Goal: Information Seeking & Learning: Learn about a topic

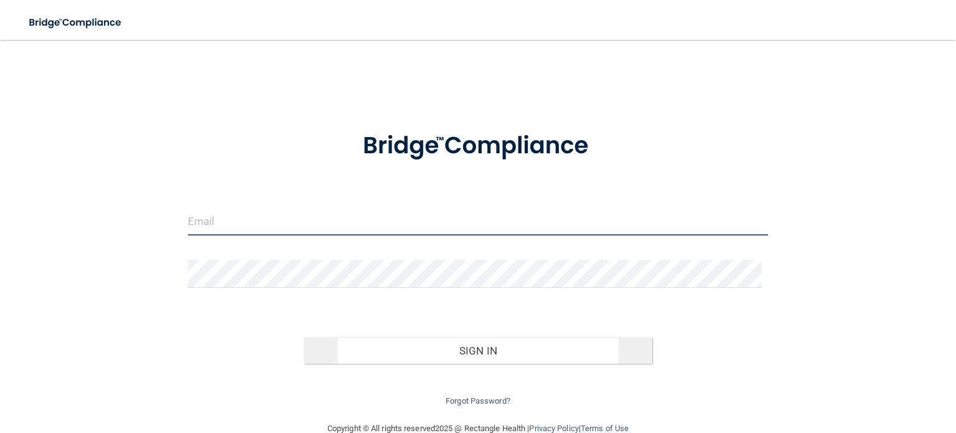
type input "[EMAIL_ADDRESS][DOMAIN_NAME]"
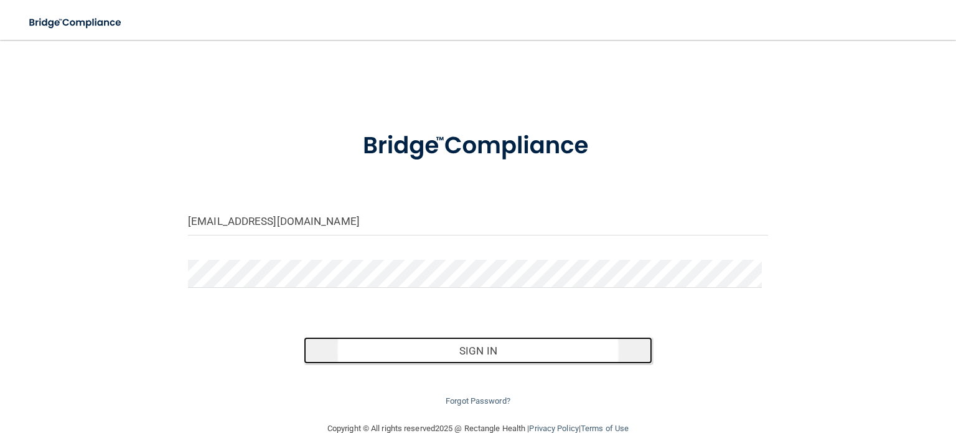
click at [387, 348] on button "Sign In" at bounding box center [478, 350] width 348 height 27
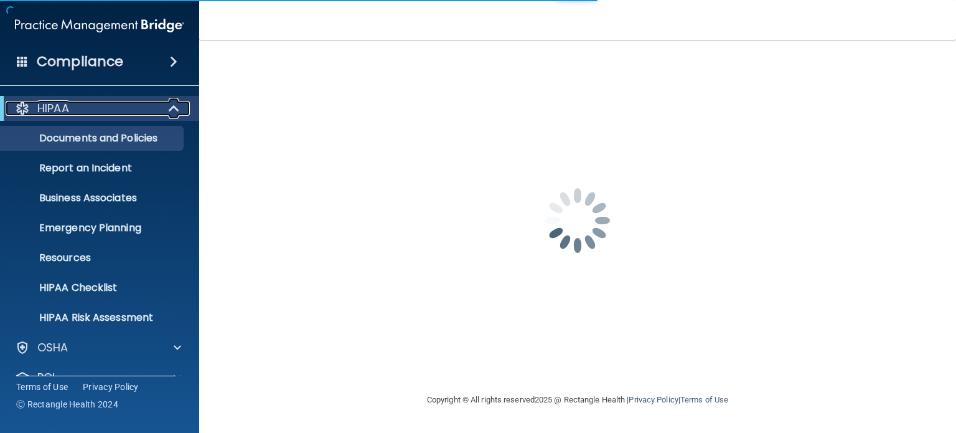
click at [128, 115] on div "HIPAA" at bounding box center [83, 108] width 154 height 15
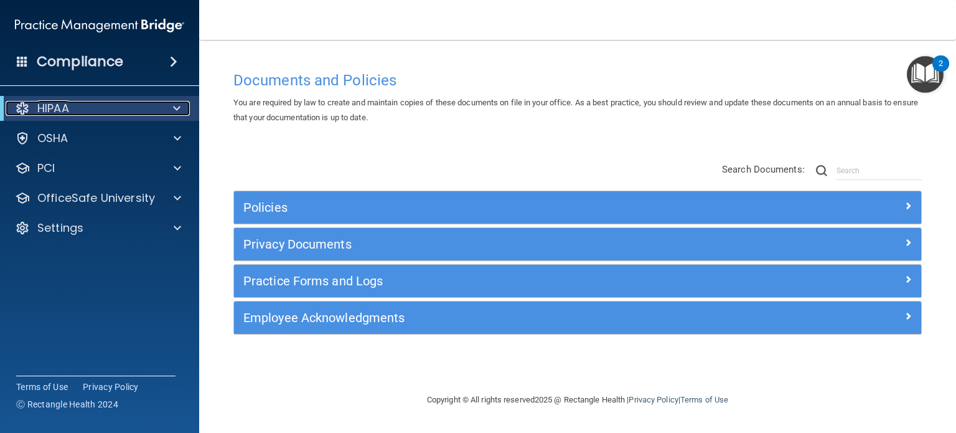
click at [120, 114] on div "HIPAA" at bounding box center [83, 108] width 154 height 15
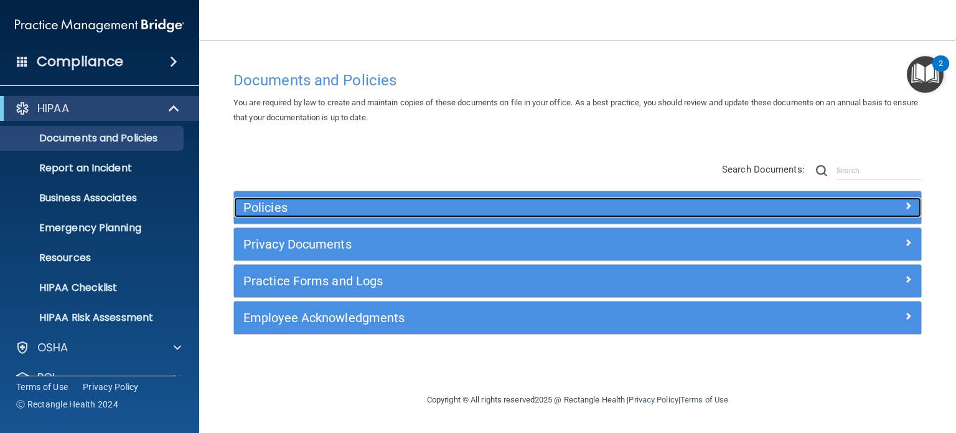
click at [291, 212] on h5 "Policies" at bounding box center [491, 207] width 497 height 14
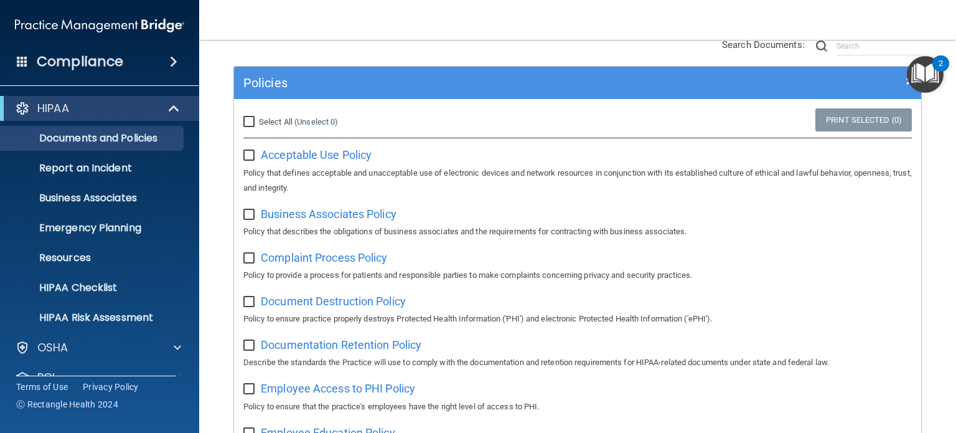
scroll to position [124, 0]
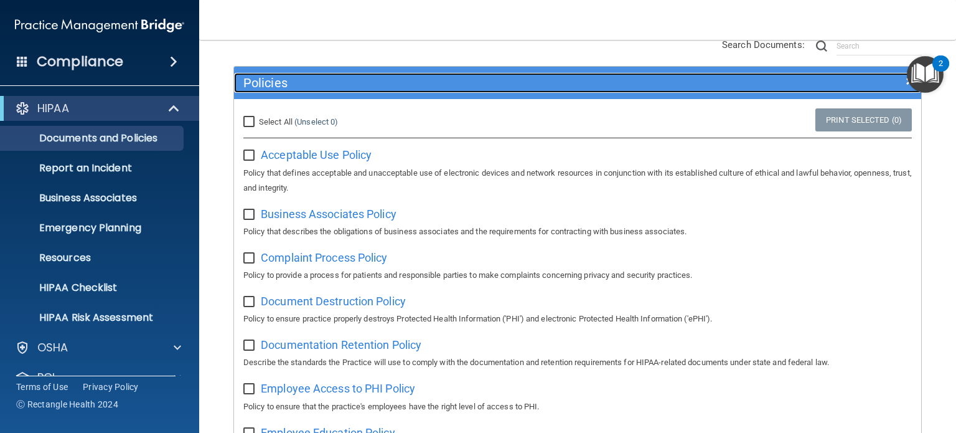
click at [299, 90] on div "Policies" at bounding box center [491, 83] width 515 height 20
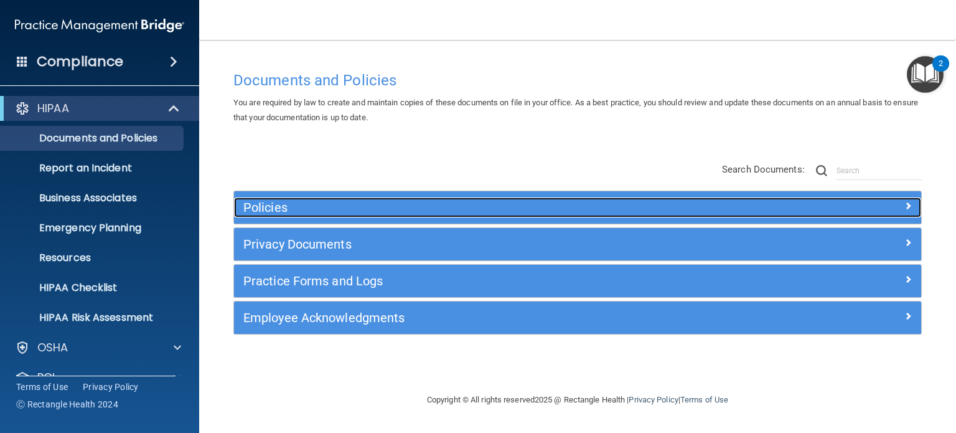
scroll to position [0, 0]
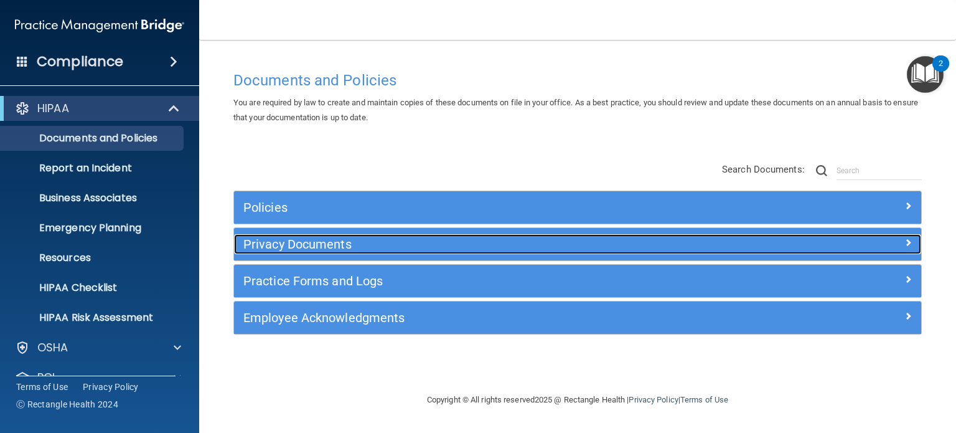
click at [308, 245] on h5 "Privacy Documents" at bounding box center [491, 244] width 497 height 14
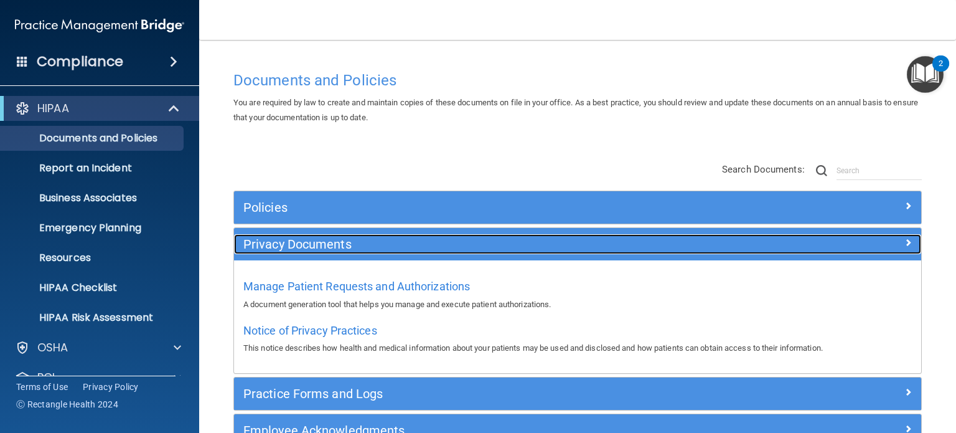
scroll to position [62, 0]
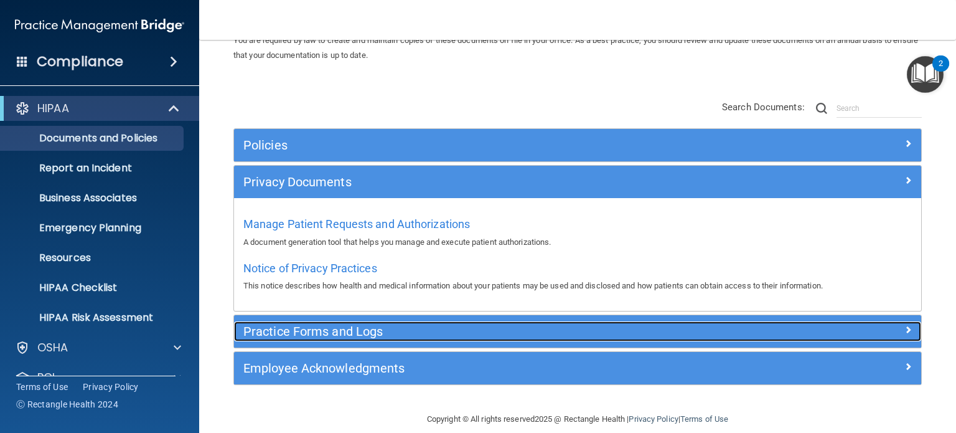
click at [355, 340] on div "Practice Forms and Logs" at bounding box center [491, 331] width 515 height 20
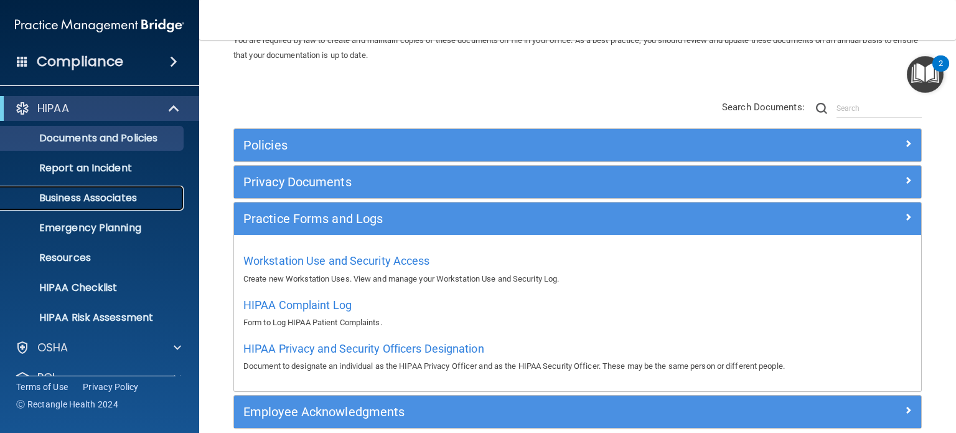
click at [152, 204] on link "Business Associates" at bounding box center [86, 197] width 196 height 25
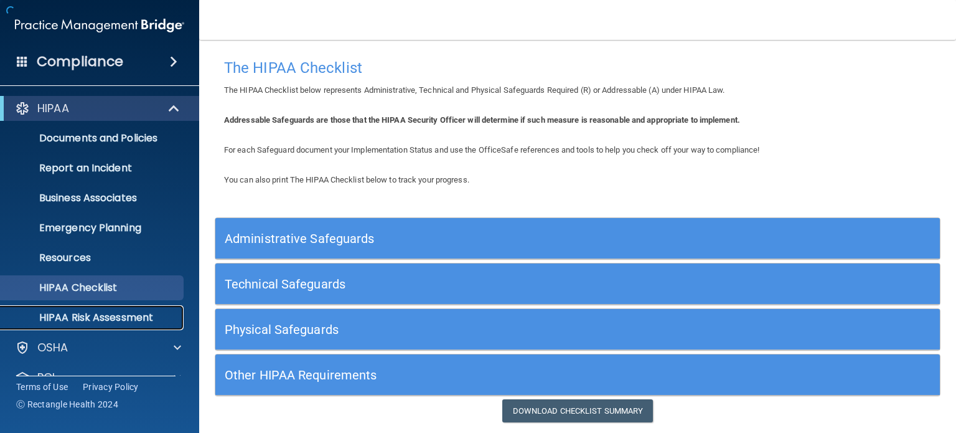
click at [138, 321] on p "HIPAA Risk Assessment" at bounding box center [93, 317] width 170 height 12
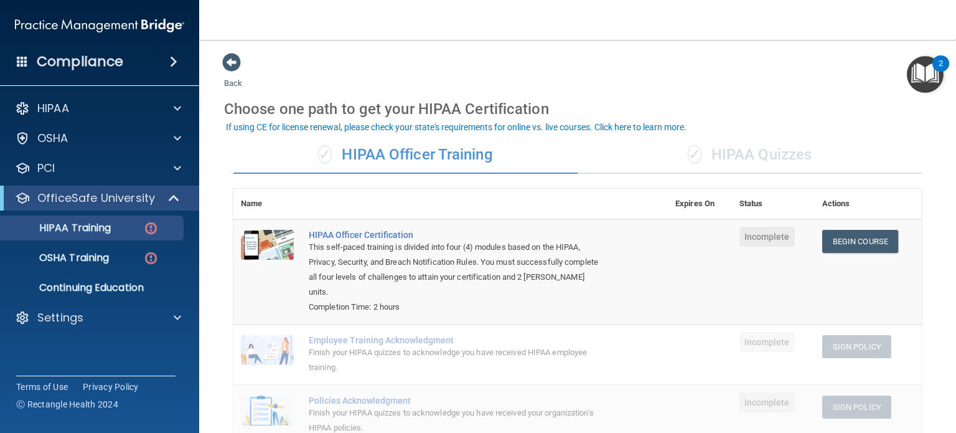
click at [709, 164] on div "✓ HIPAA Quizzes" at bounding box center [750, 154] width 344 height 37
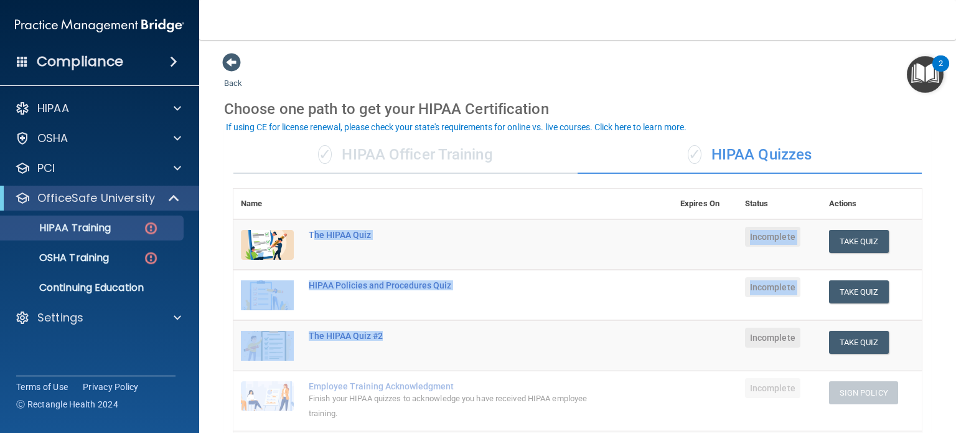
drag, startPoint x: 311, startPoint y: 236, endPoint x: 446, endPoint y: 347, distance: 174.6
click at [446, 347] on tbody "The HIPAA Quiz Incomplete Take Quiz Download Certificate HIPAA Policies and Pro…" at bounding box center [577, 355] width 688 height 272
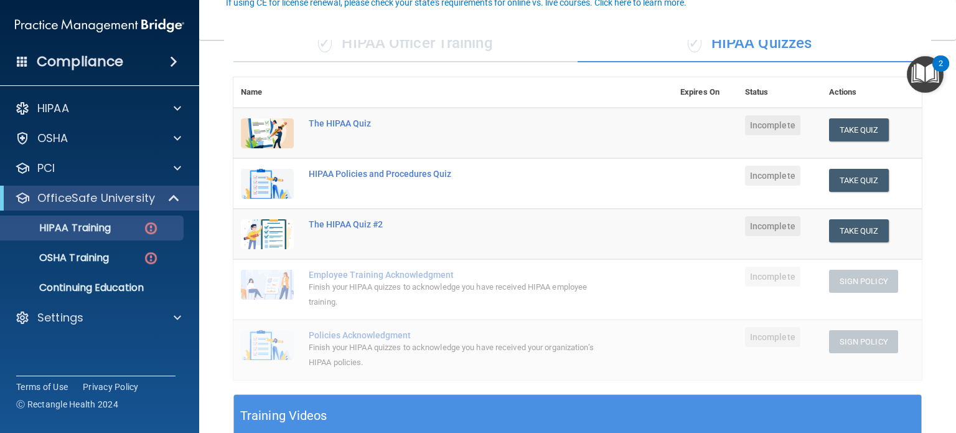
scroll to position [124, 0]
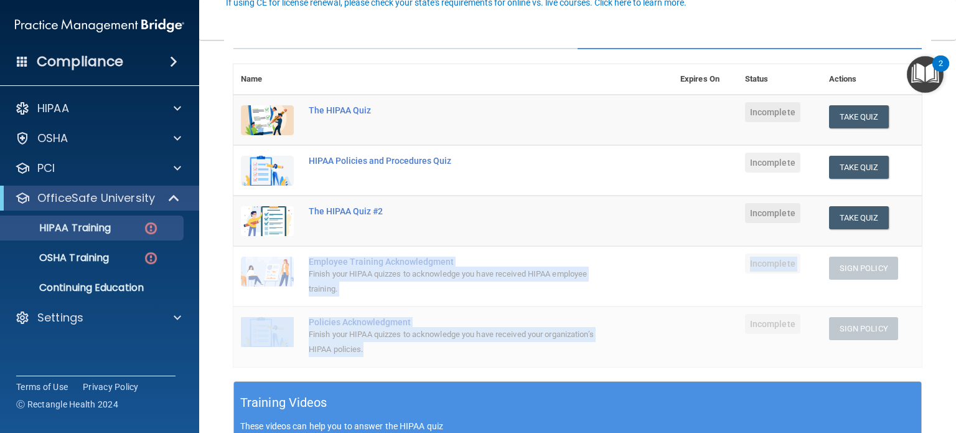
drag, startPoint x: 309, startPoint y: 259, endPoint x: 411, endPoint y: 348, distance: 135.9
click at [411, 348] on tbody "The HIPAA Quiz Incomplete Take Quiz Download Certificate HIPAA Policies and Pro…" at bounding box center [577, 231] width 688 height 272
click at [148, 286] on p "Continuing Education" at bounding box center [93, 287] width 170 height 12
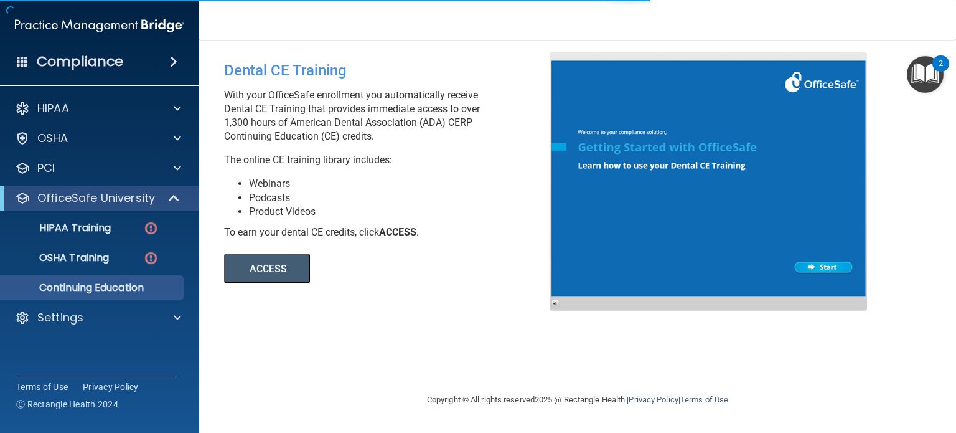
click at [294, 265] on button "ACCESS" at bounding box center [267, 268] width 86 height 30
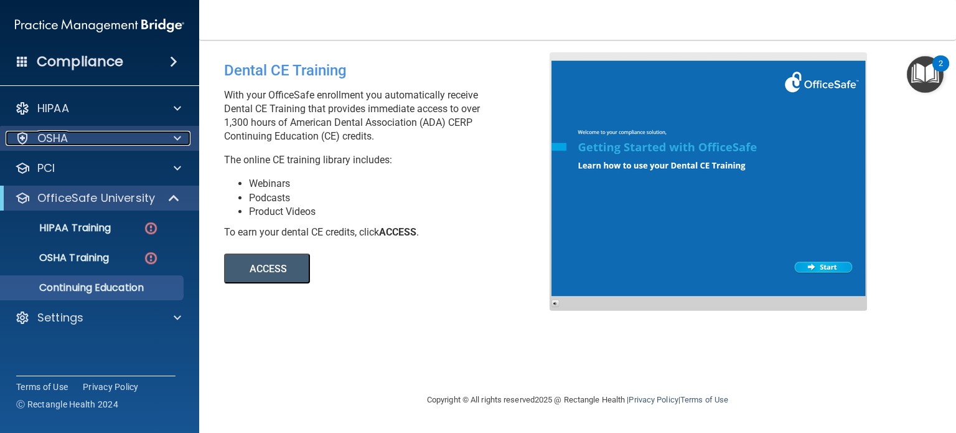
click at [97, 141] on div "OSHA" at bounding box center [83, 138] width 154 height 15
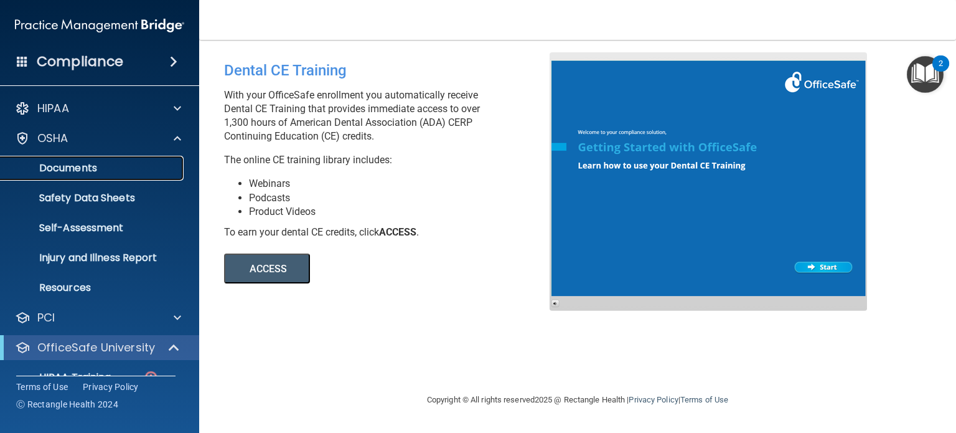
click at [116, 167] on p "Documents" at bounding box center [93, 168] width 170 height 12
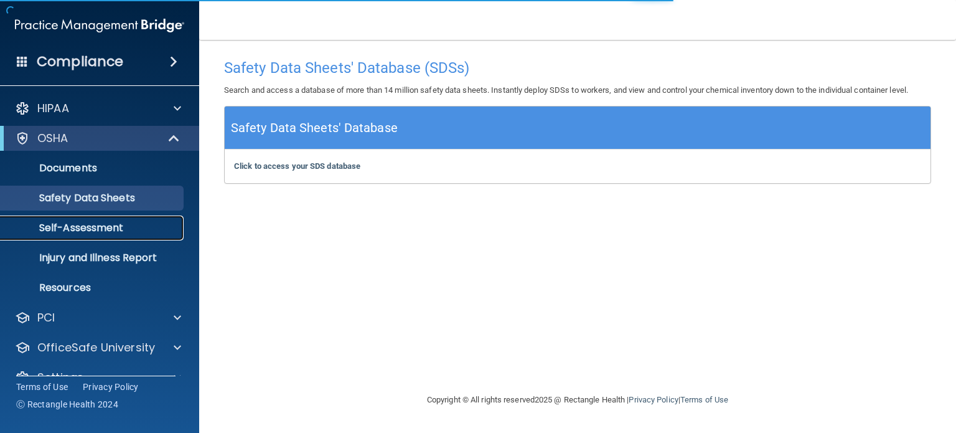
click at [144, 225] on p "Self-Assessment" at bounding box center [93, 228] width 170 height 12
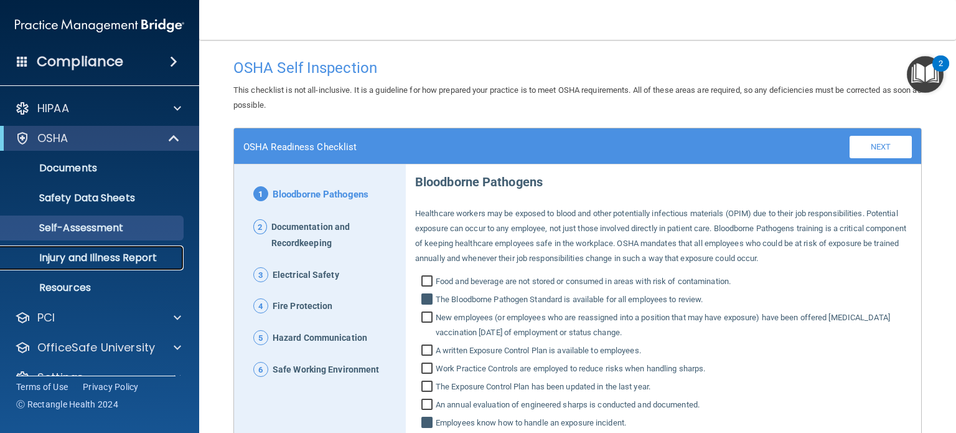
click at [131, 255] on p "Injury and Illness Report" at bounding box center [93, 257] width 170 height 12
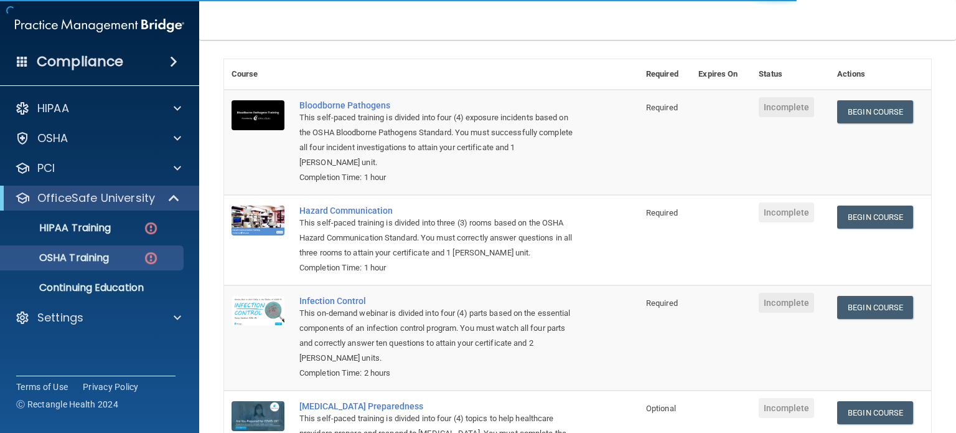
scroll to position [124, 0]
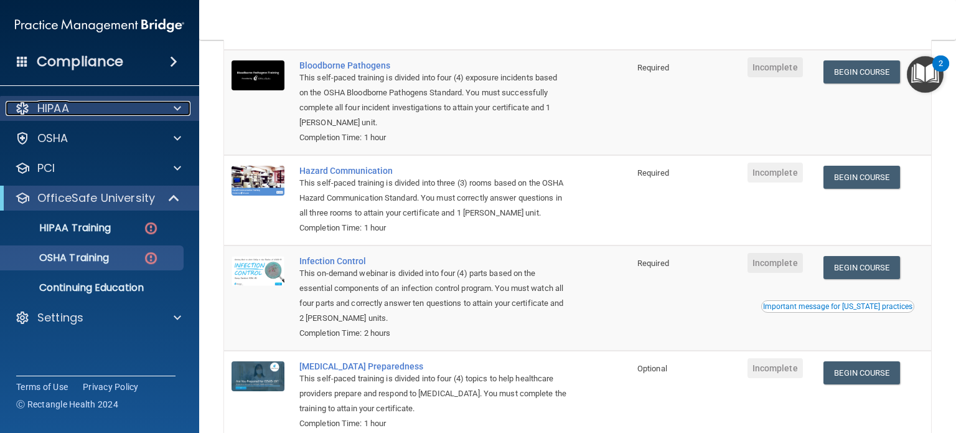
click at [162, 101] on div at bounding box center [175, 108] width 31 height 15
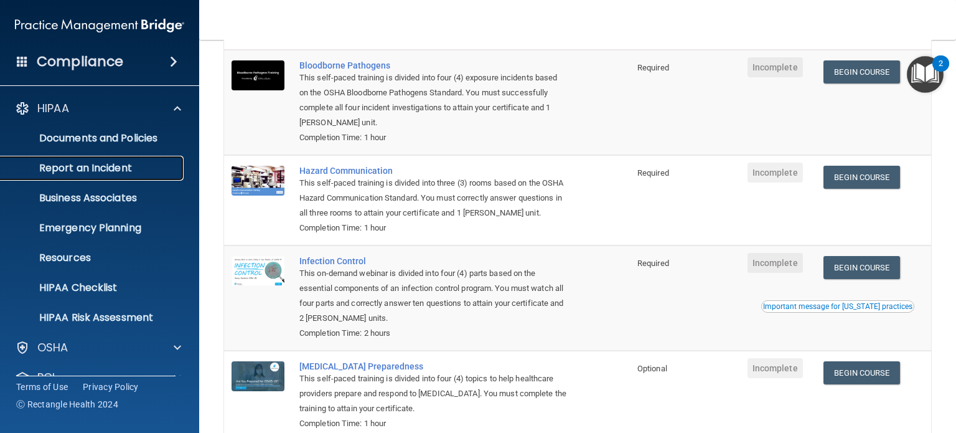
click at [115, 165] on p "Report an Incident" at bounding box center [93, 168] width 170 height 12
